Goal: Obtain resource: Obtain resource

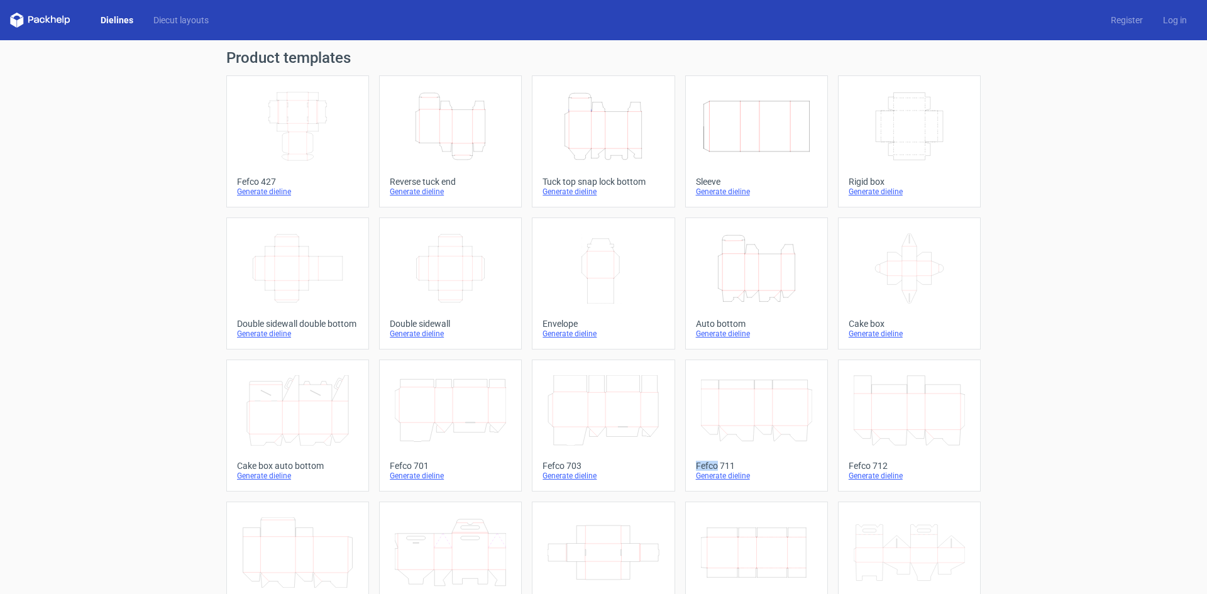
drag, startPoint x: 676, startPoint y: 466, endPoint x: 711, endPoint y: 467, distance: 34.6
click at [711, 467] on div "Width Depth Height Fefco 427 Generate dieline Height Depth Width Reverse tuck e…" at bounding box center [603, 425] width 754 height 700
copy div "Fefco"
